Goal: Information Seeking & Learning: Learn about a topic

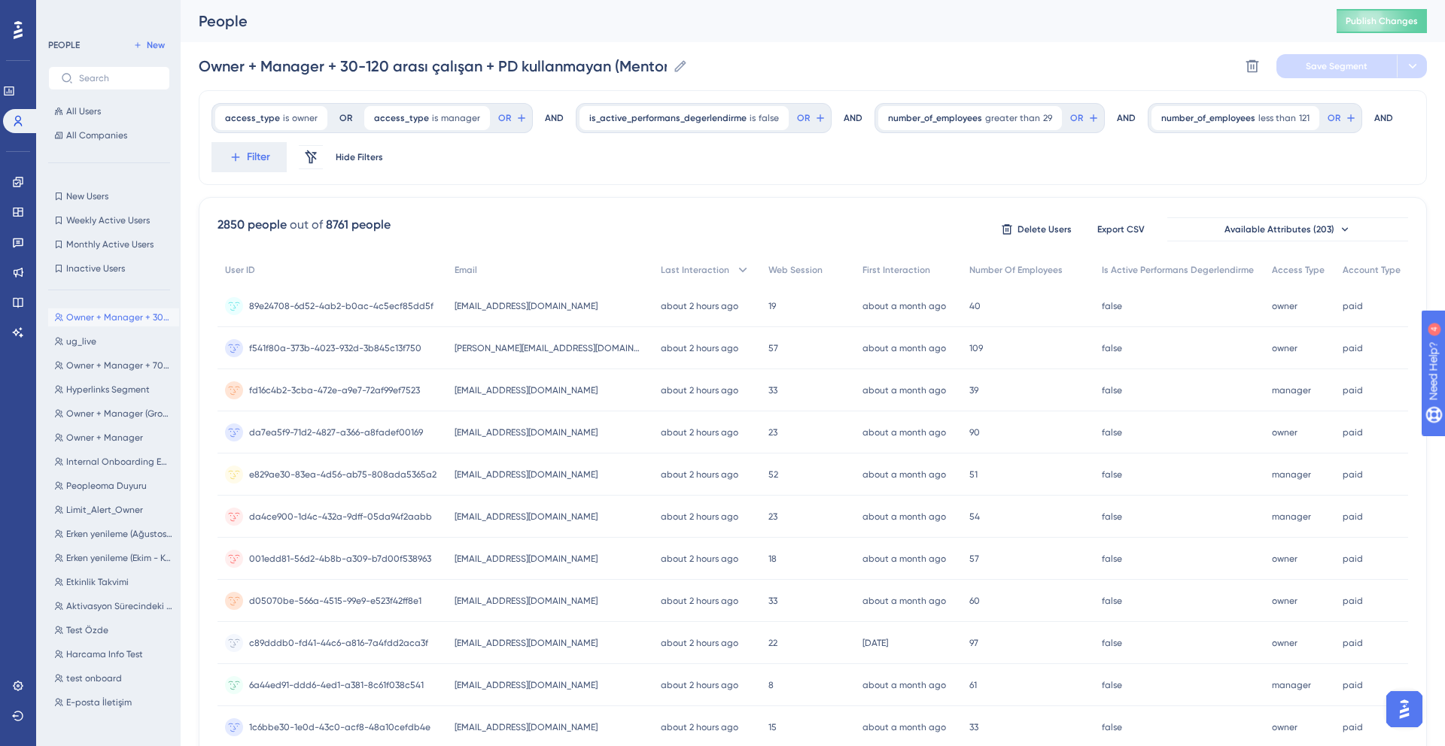
click at [115, 310] on button "Owner + Manager + 30-120 arası çalışan + PD kullanmayan (Mentorluk Programı) Ow…" at bounding box center [113, 317] width 131 height 18
click at [115, 313] on span "Owner + Manager + 30-120 arası çalışan + PD kullanmayan (Mentorluk Programı)" at bounding box center [119, 318] width 107 height 12
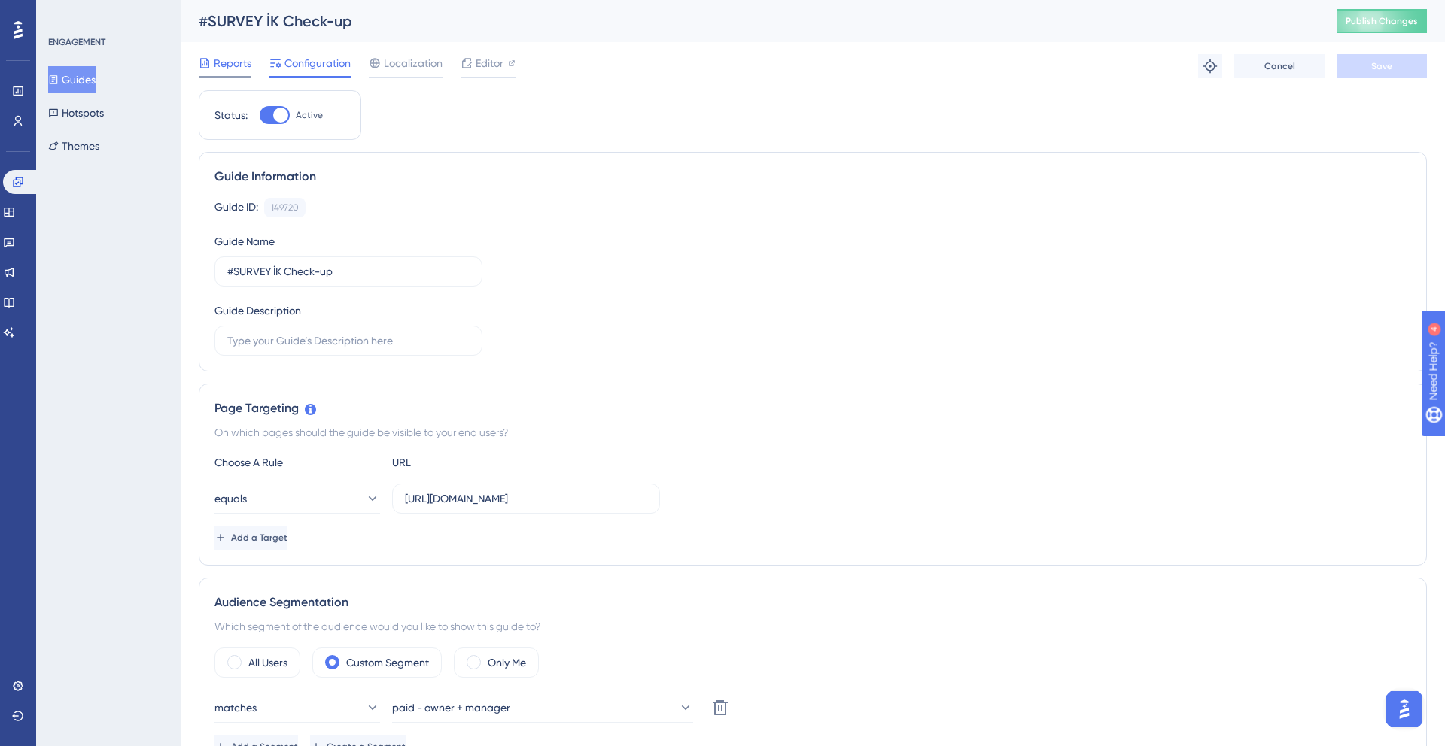
click at [242, 69] on span "Reports" at bounding box center [233, 63] width 38 height 18
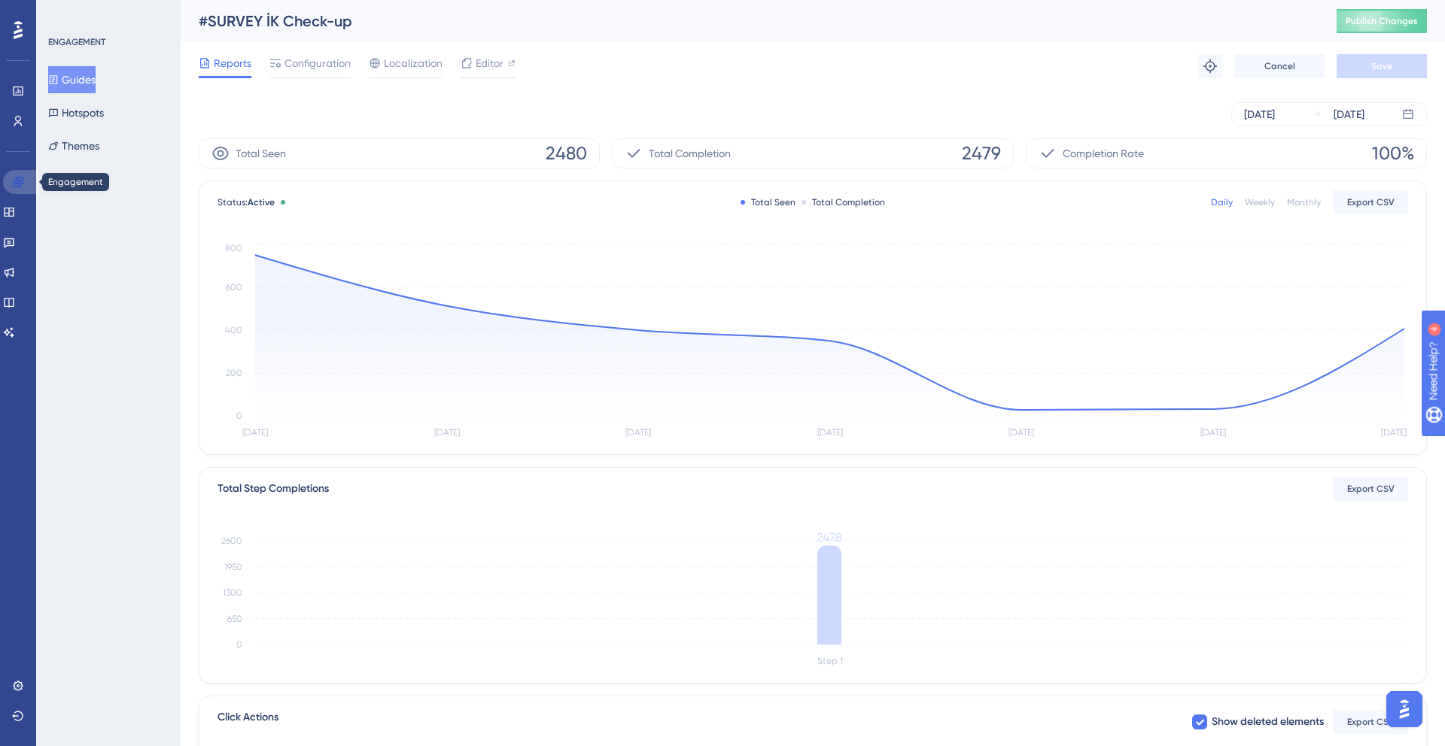
click at [8, 189] on link at bounding box center [21, 182] width 36 height 24
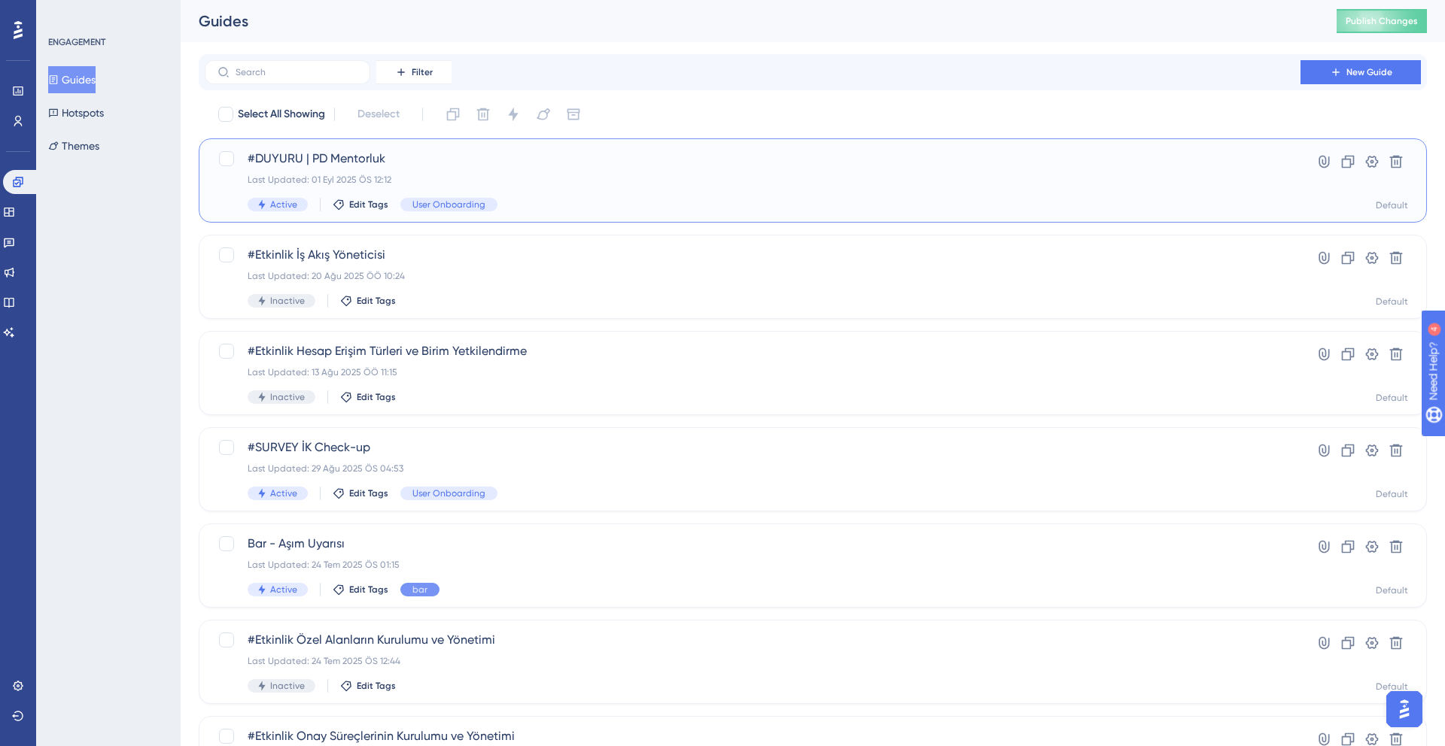
click at [318, 157] on span "#DUYURU | PD Mentorluk" at bounding box center [753, 159] width 1010 height 18
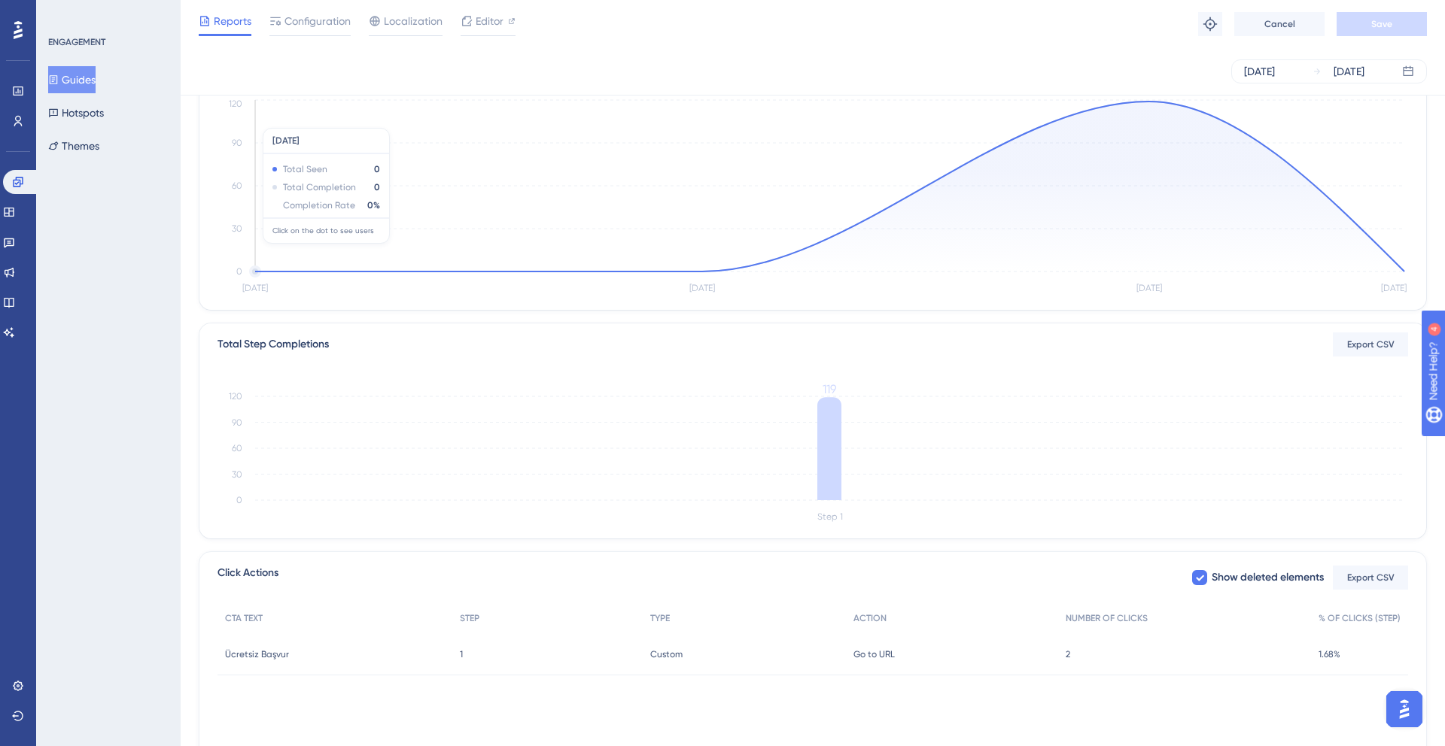
scroll to position [207, 0]
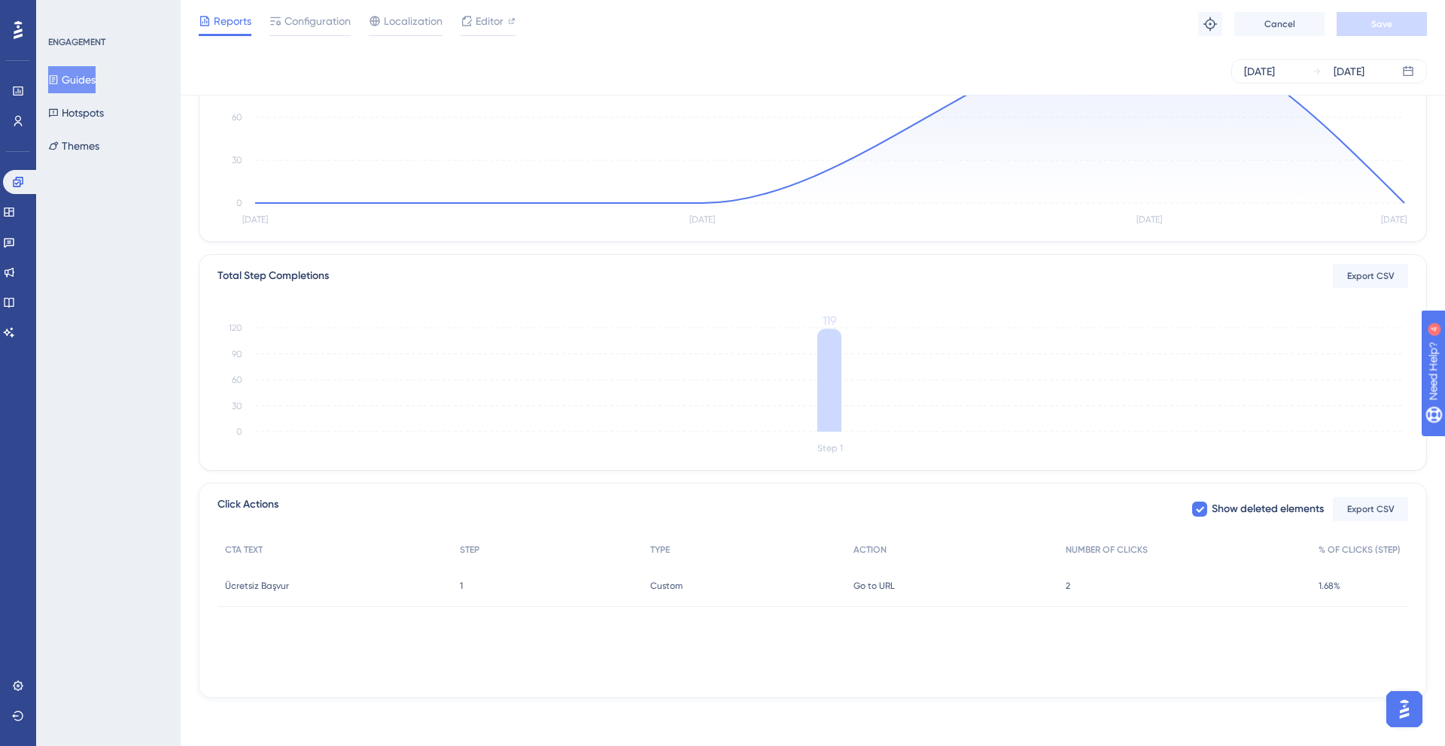
click at [249, 585] on span "Ücretsiz Başvur" at bounding box center [257, 586] width 64 height 12
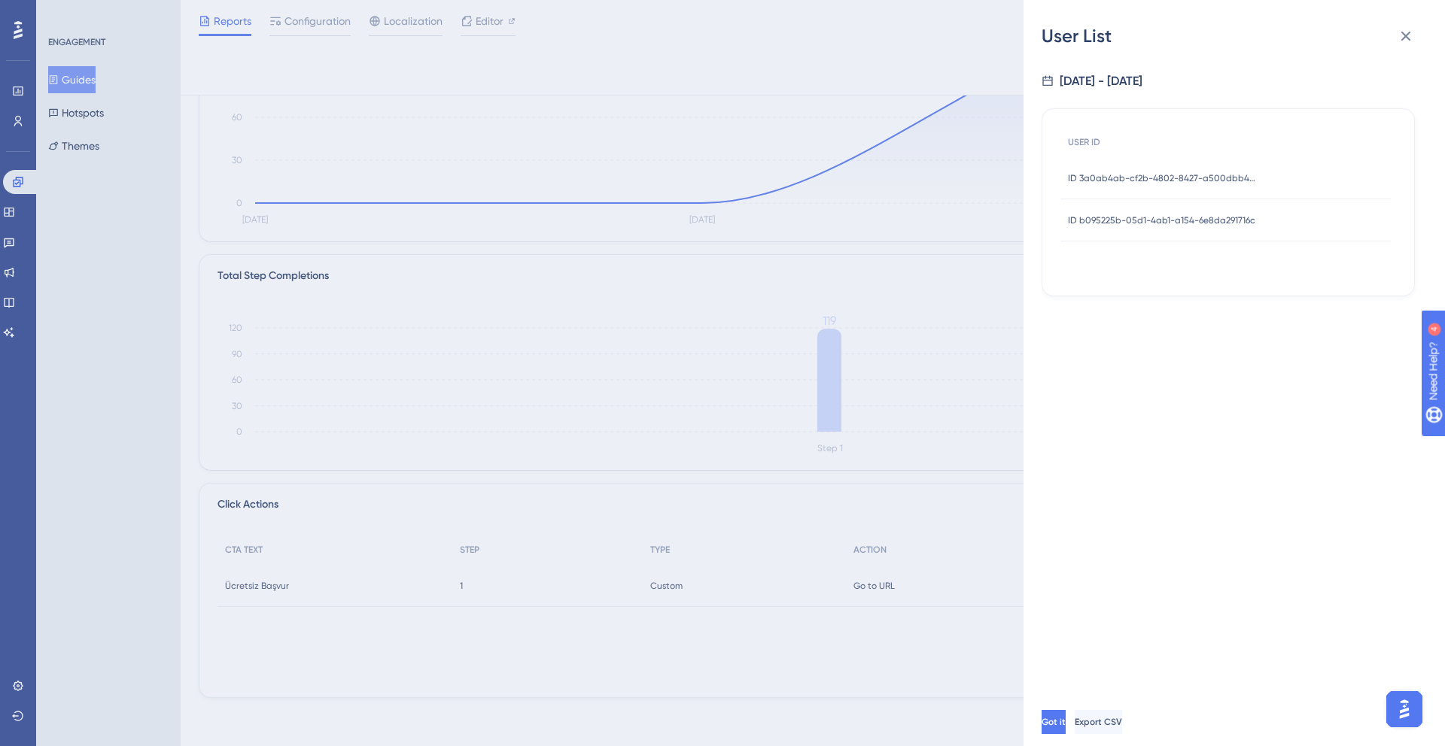
click at [1132, 224] on span "ID b095225b-05d1-4ab1-a154-6e8da291716c" at bounding box center [1161, 220] width 187 height 12
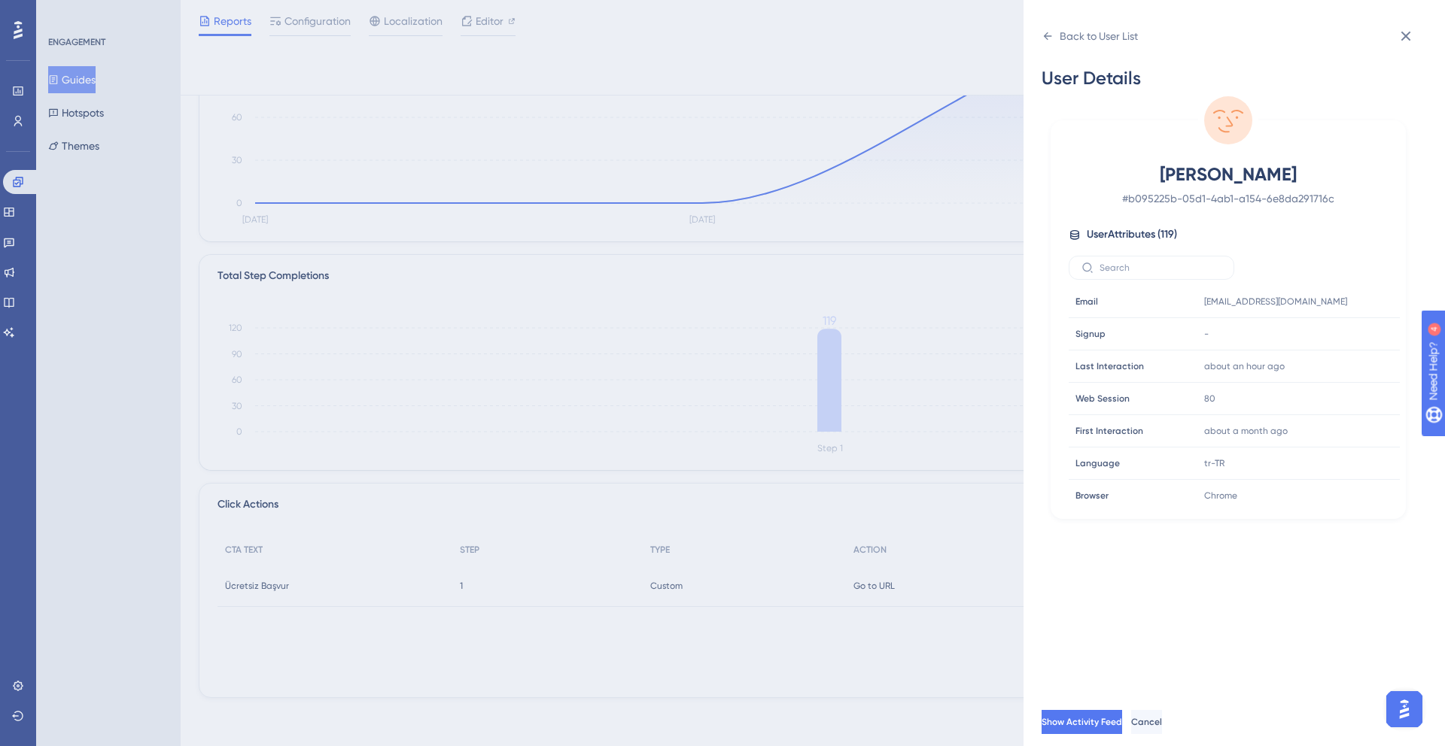
click at [841, 266] on div "Back to User List User Details ONUR KARACAOĞLU # b095225b-05d1-4ab1-a154-6e8da2…" at bounding box center [722, 373] width 1445 height 746
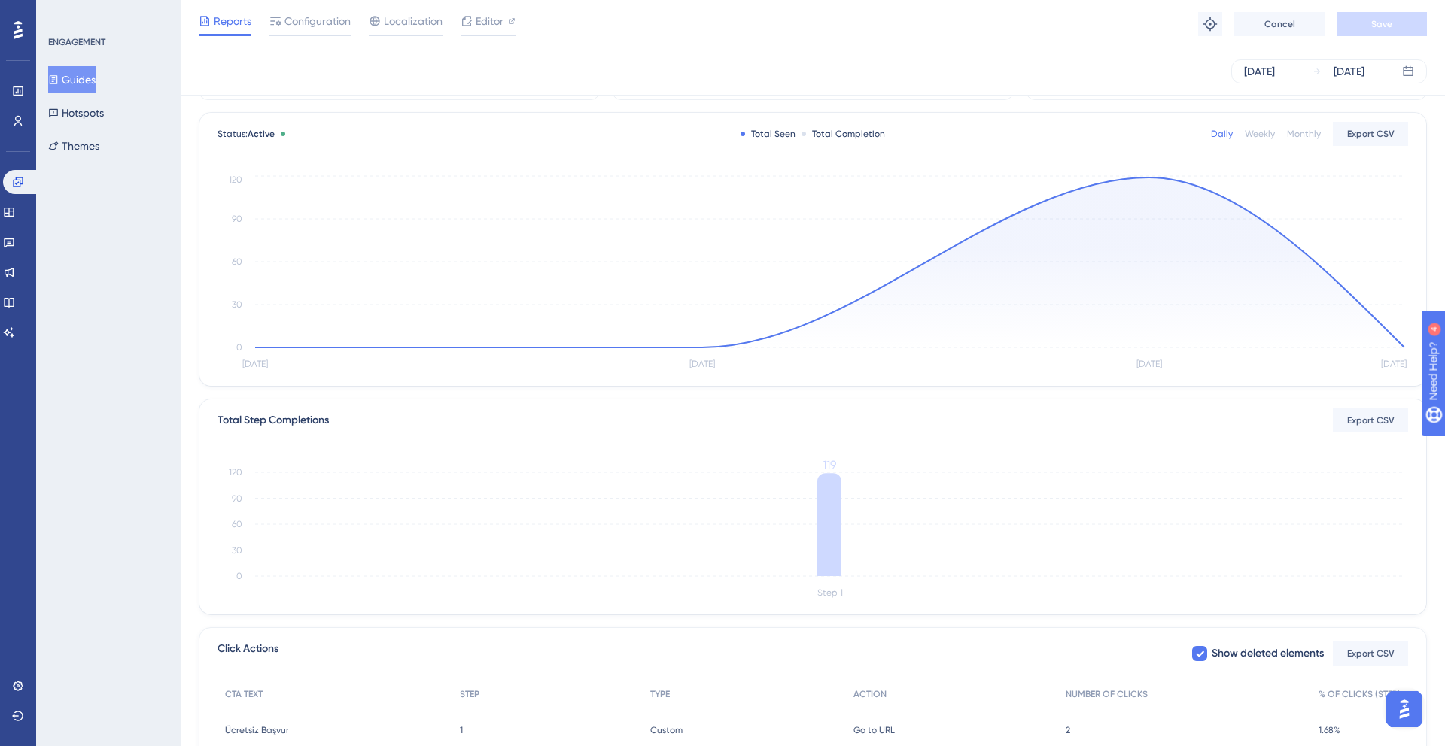
scroll to position [0, 0]
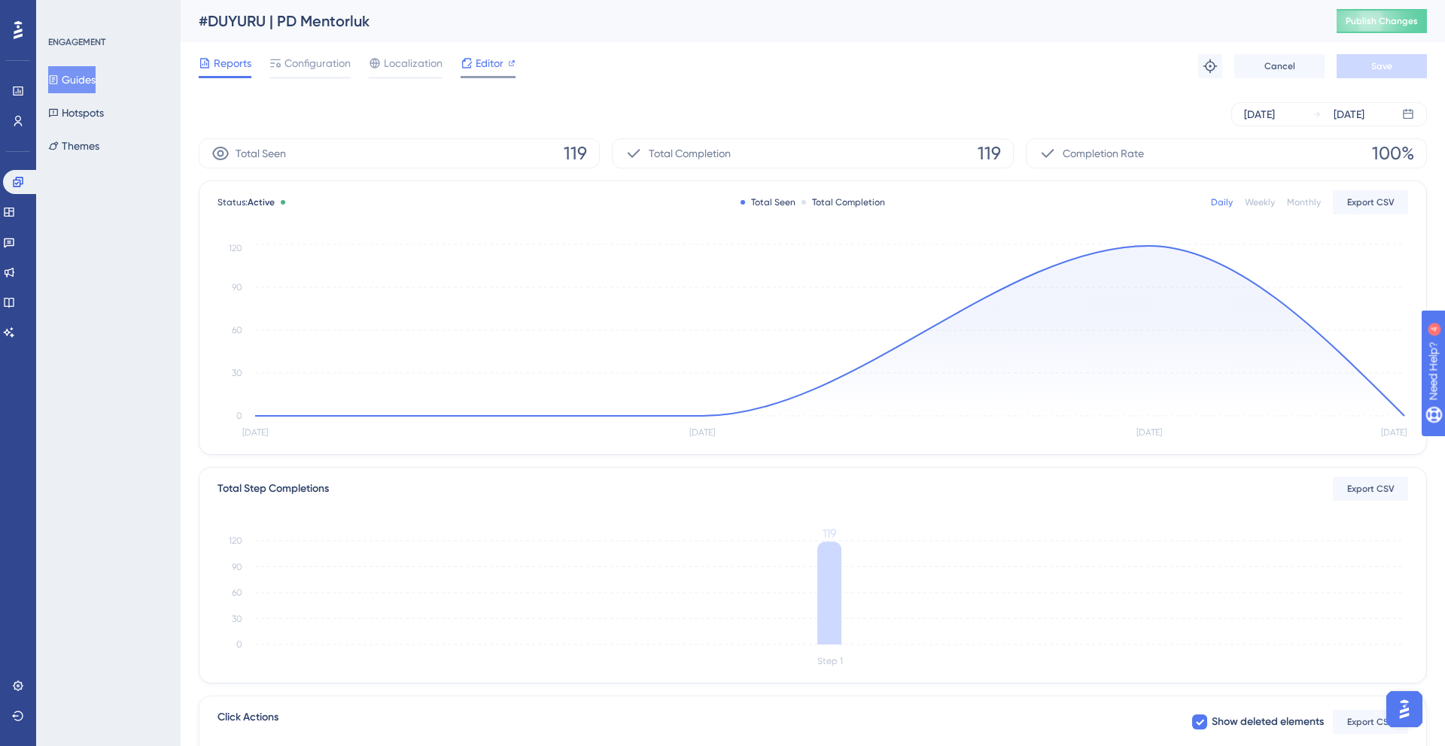
click at [493, 59] on span "Editor" at bounding box center [490, 63] width 28 height 18
click at [784, 104] on div "Aug 29 2025 Sep 01 2025" at bounding box center [813, 114] width 1228 height 24
